Goal: Ask a question

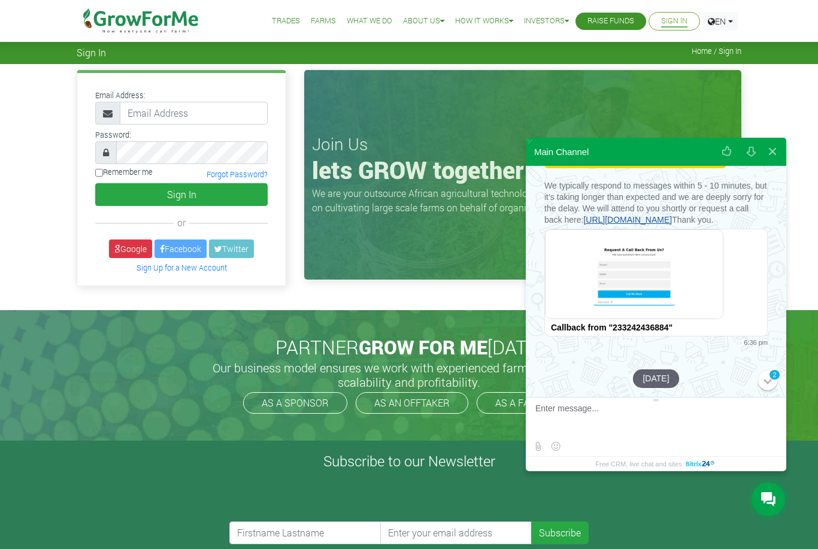
click at [772, 159] on button at bounding box center [773, 151] width 22 height 29
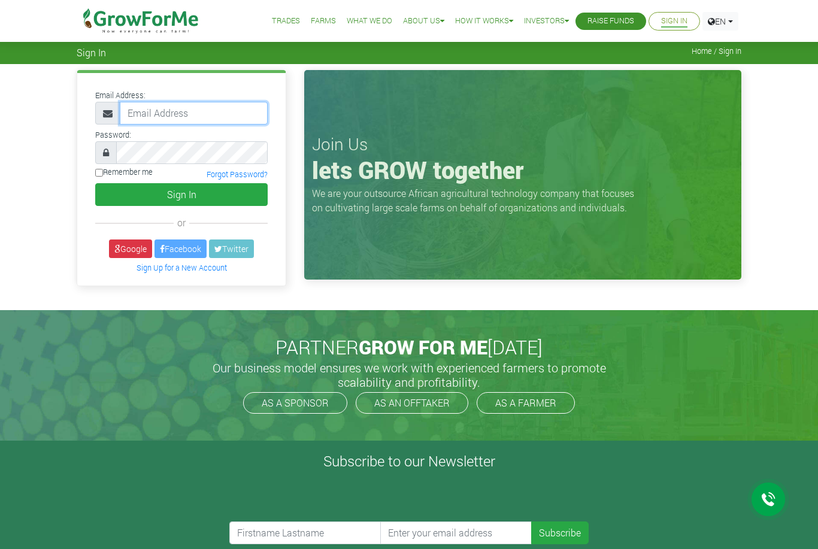
click at [144, 105] on input "email" at bounding box center [194, 113] width 148 height 23
type input "ruthcofie56@gmail.com"
click at [182, 194] on button "Sign In" at bounding box center [181, 194] width 173 height 23
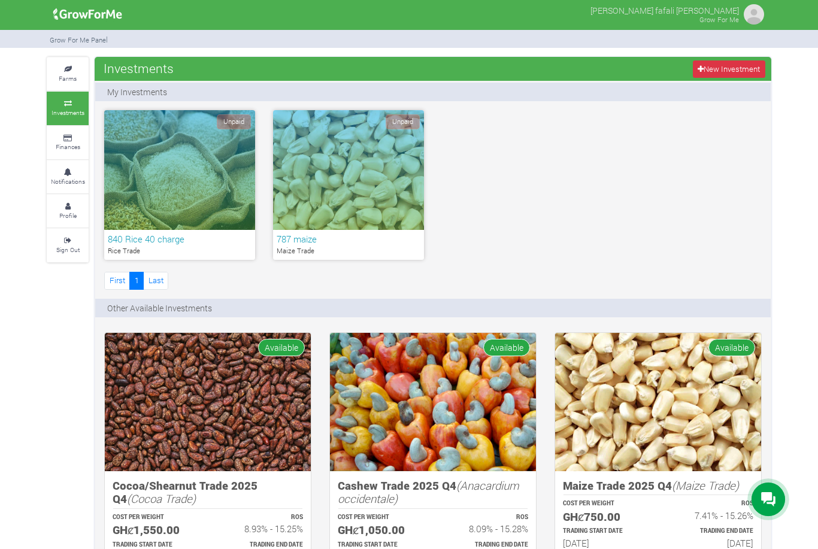
click at [752, 504] on div at bounding box center [769, 500] width 34 height 34
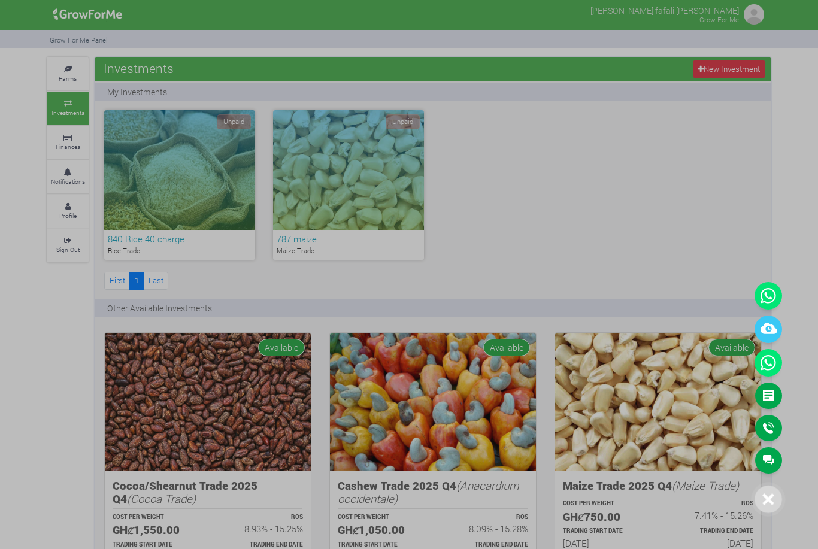
click at [758, 463] on link "Main Channel" at bounding box center [768, 461] width 27 height 26
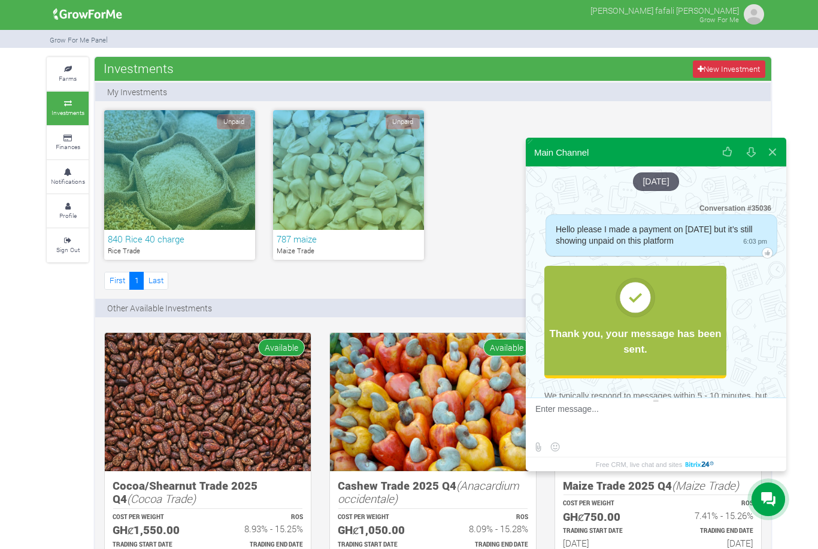
scroll to position [333, 0]
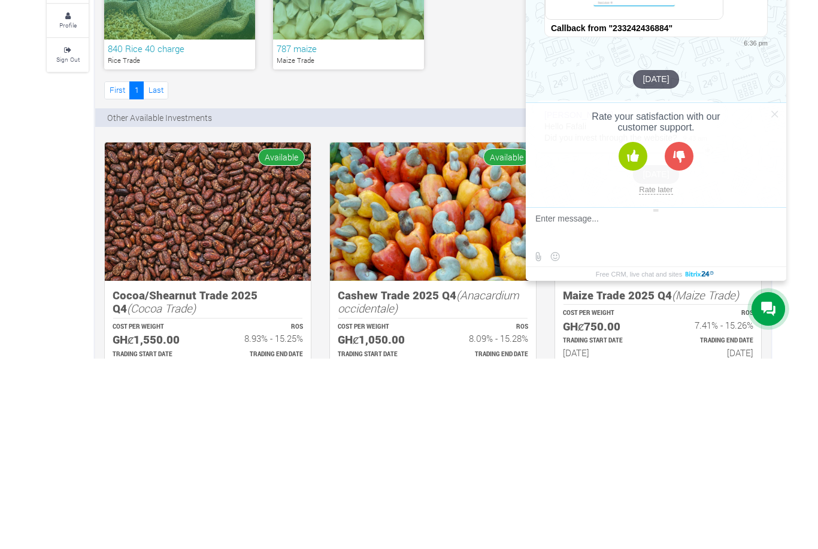
click at [673, 333] on button at bounding box center [679, 347] width 29 height 29
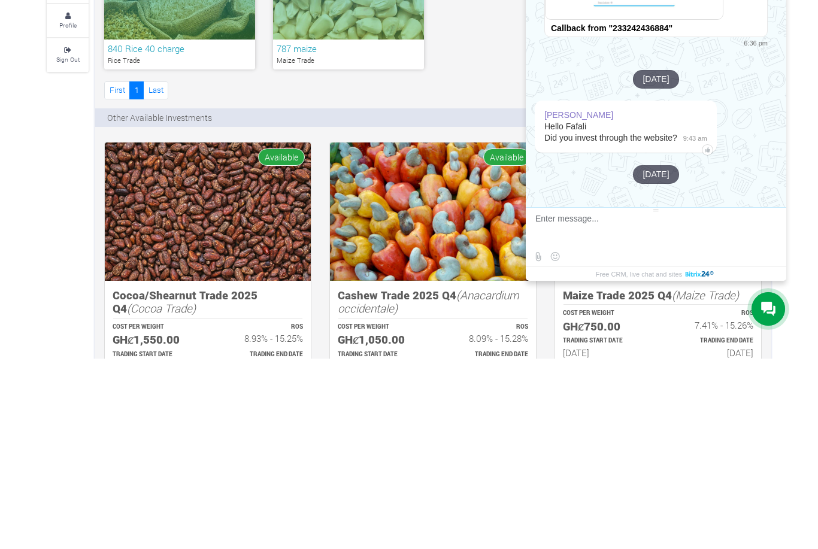
scroll to position [191, 0]
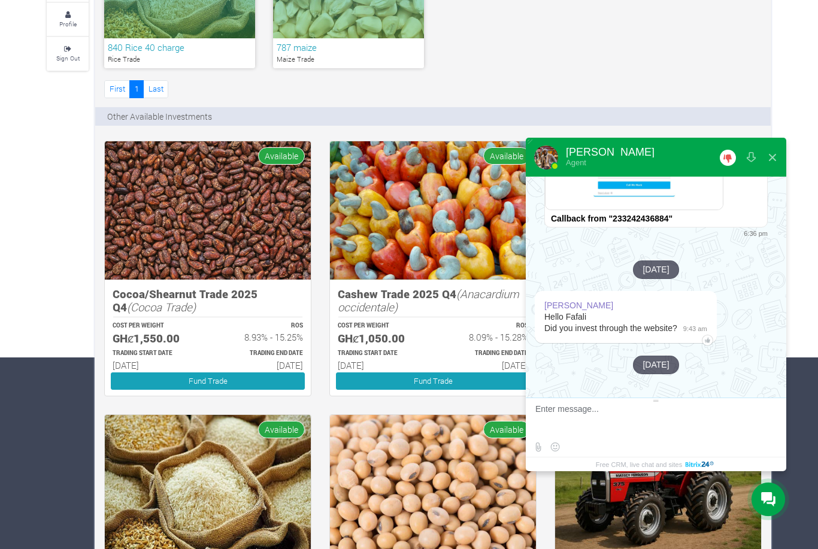
click at [615, 437] on textarea at bounding box center [655, 420] width 238 height 32
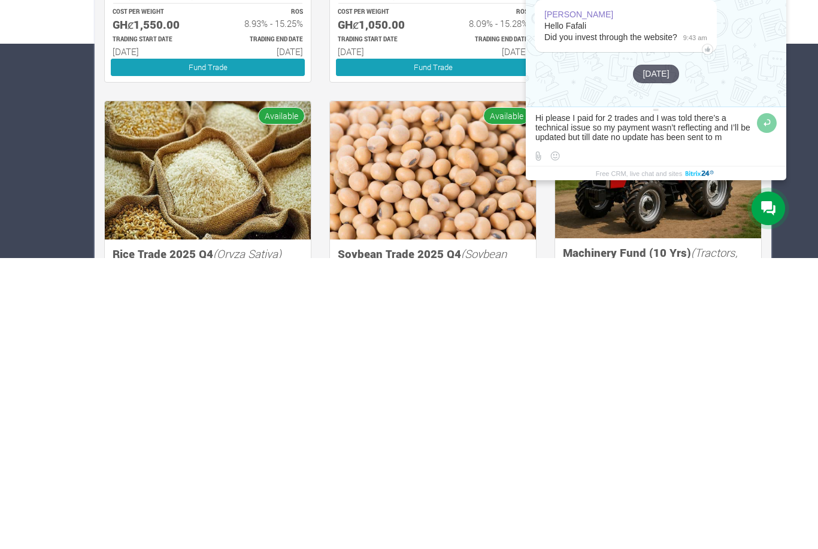
type textarea "Hi please I paid for 2 trades and I was told there’s a technical issue so my pa…"
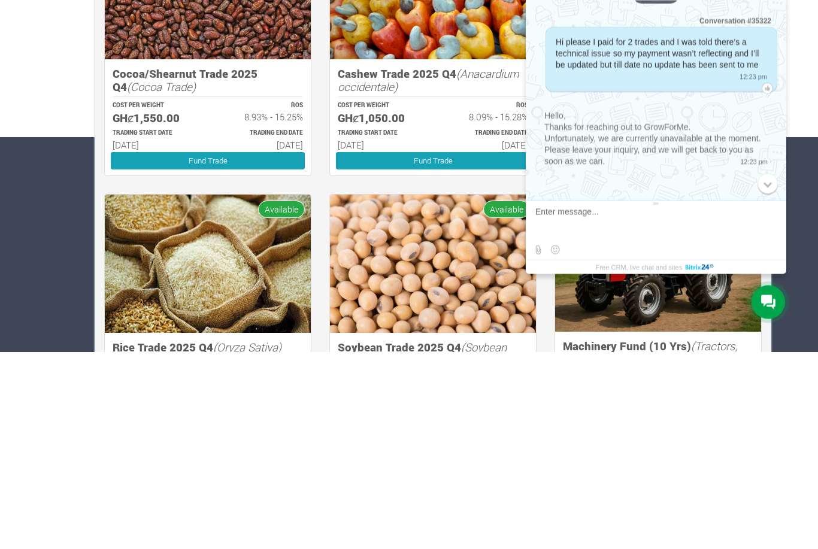
scroll to position [548, 0]
click at [802, 262] on div "Farms Investments Finances Notifications Profile Sign Out Investments New Inves…" at bounding box center [409, 347] width 818 height 1011
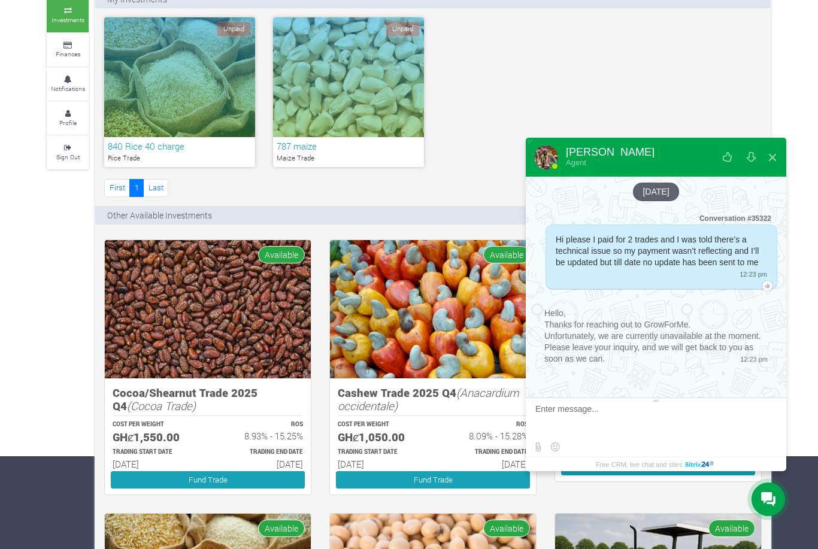
scroll to position [92, 0]
click at [549, 170] on div at bounding box center [546, 158] width 24 height 24
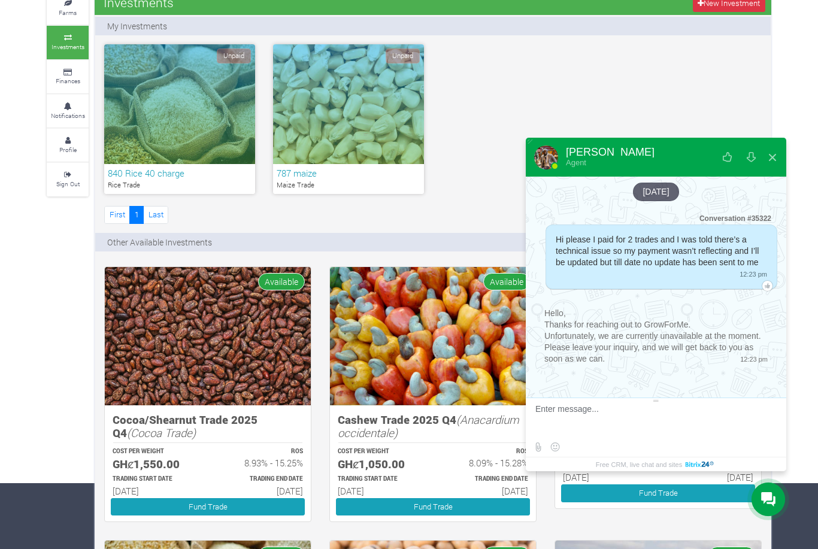
scroll to position [64, 0]
